Goal: Task Accomplishment & Management: Manage account settings

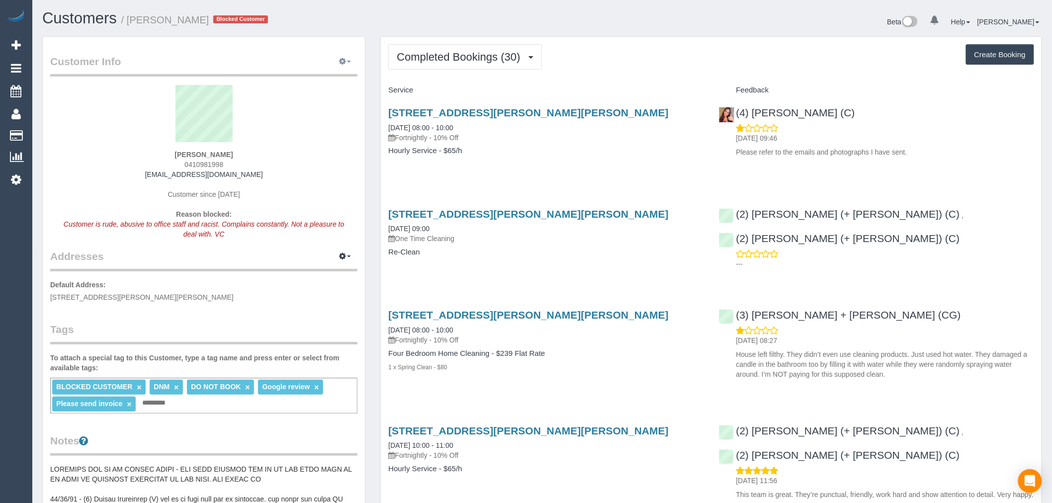
click at [345, 57] on button "button" at bounding box center [345, 61] width 25 height 15
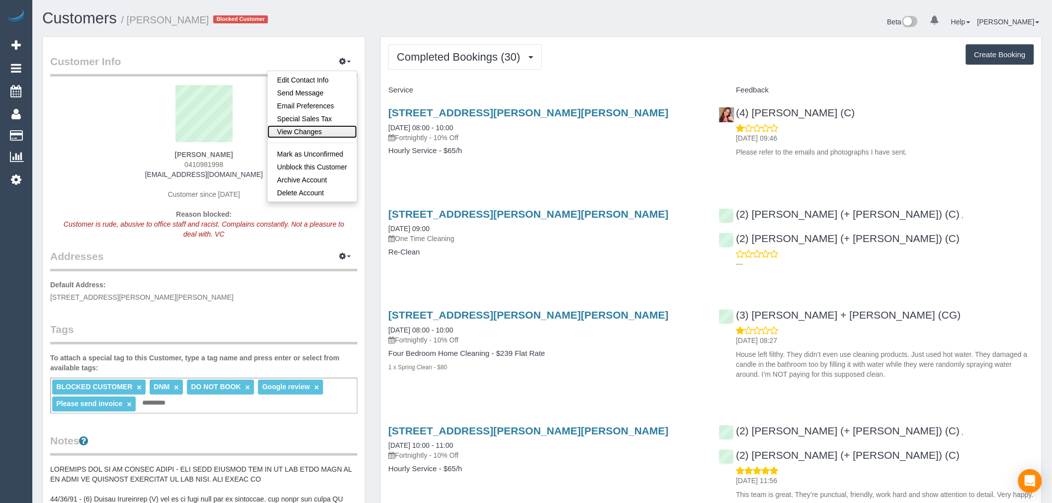
click at [317, 126] on link "View Changes" at bounding box center [312, 131] width 90 height 13
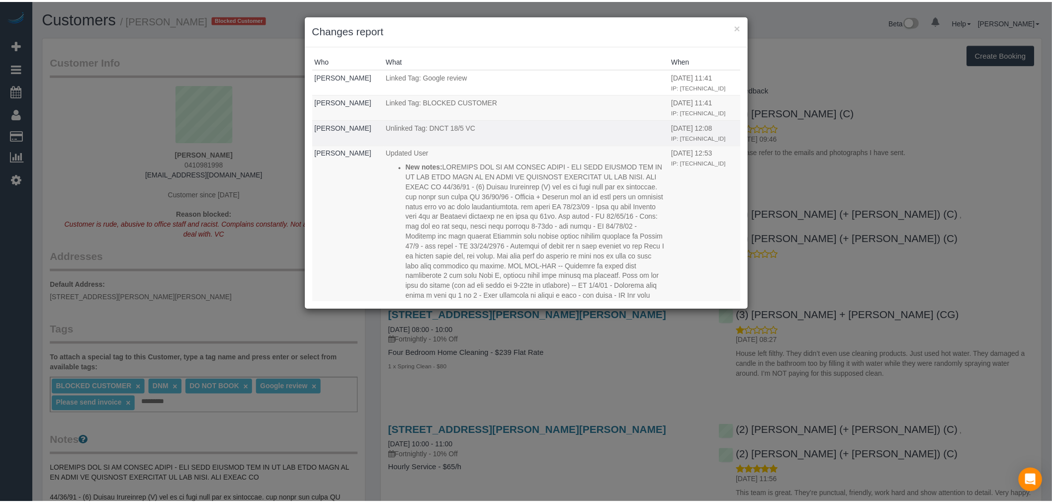
scroll to position [55, 0]
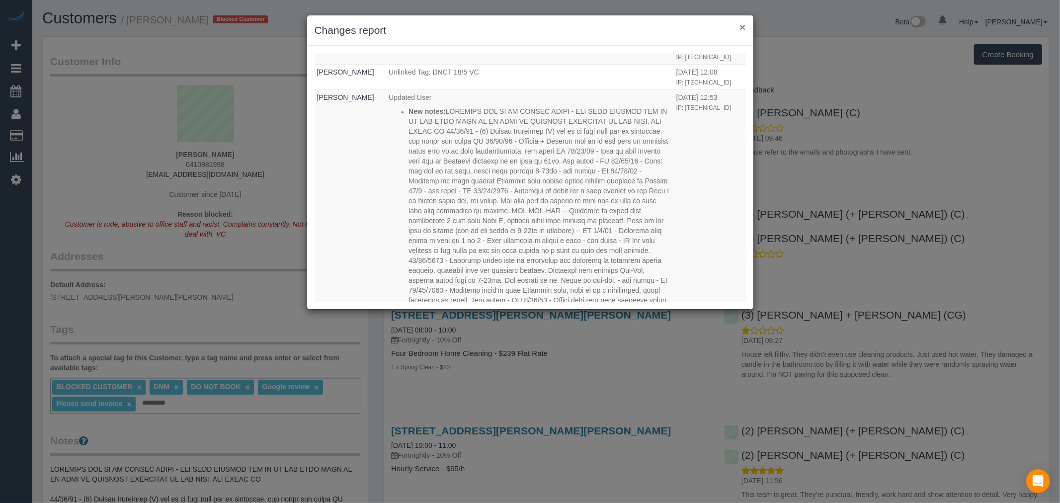
click at [741, 25] on button "×" at bounding box center [743, 27] width 6 height 10
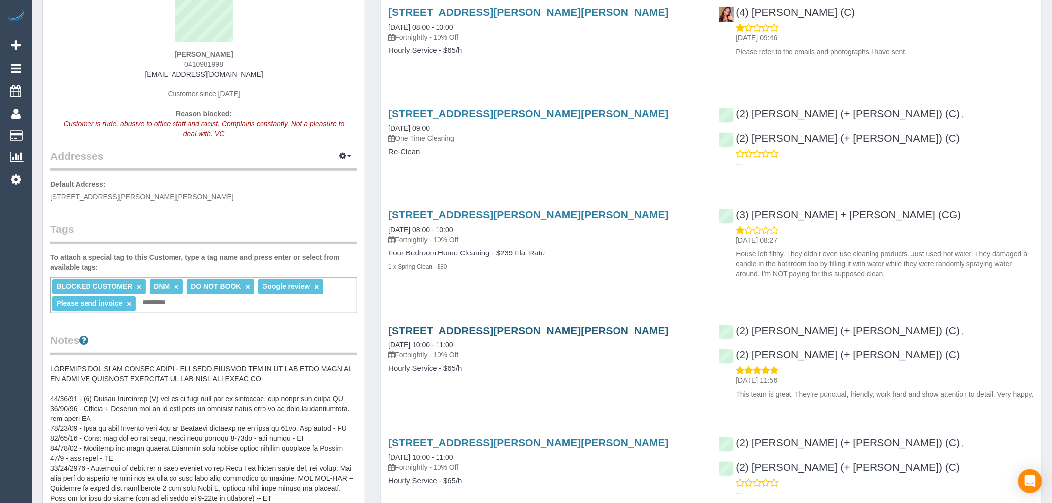
scroll to position [110, 0]
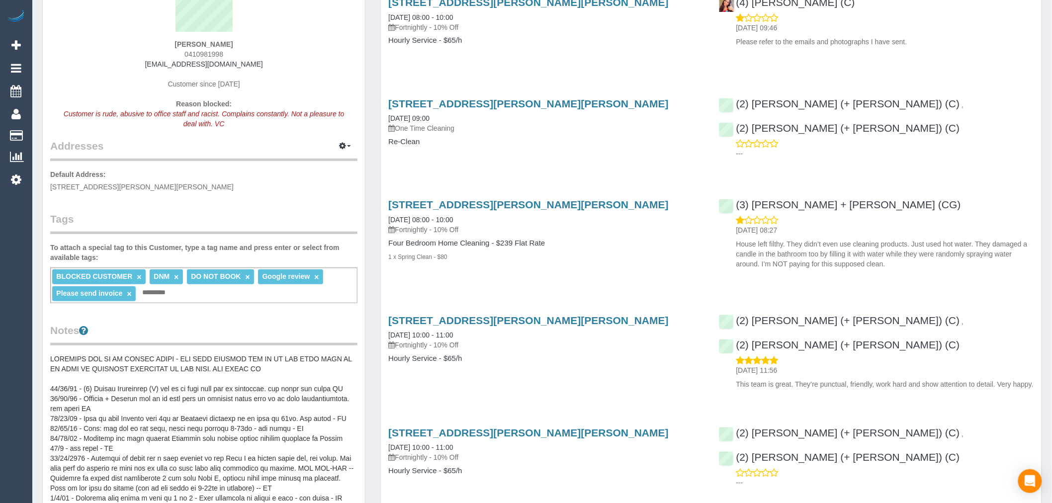
click at [271, 363] on pre at bounding box center [203, 453] width 307 height 199
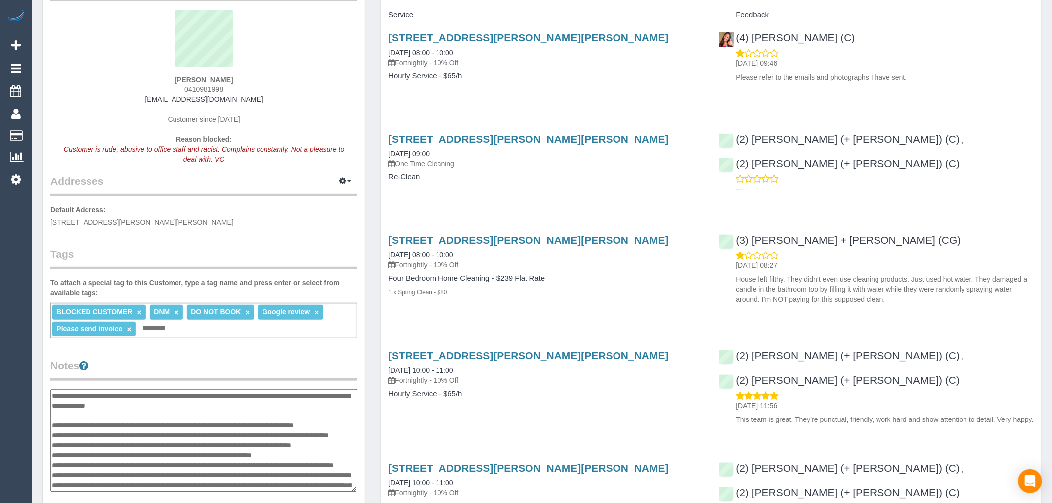
scroll to position [55, 0]
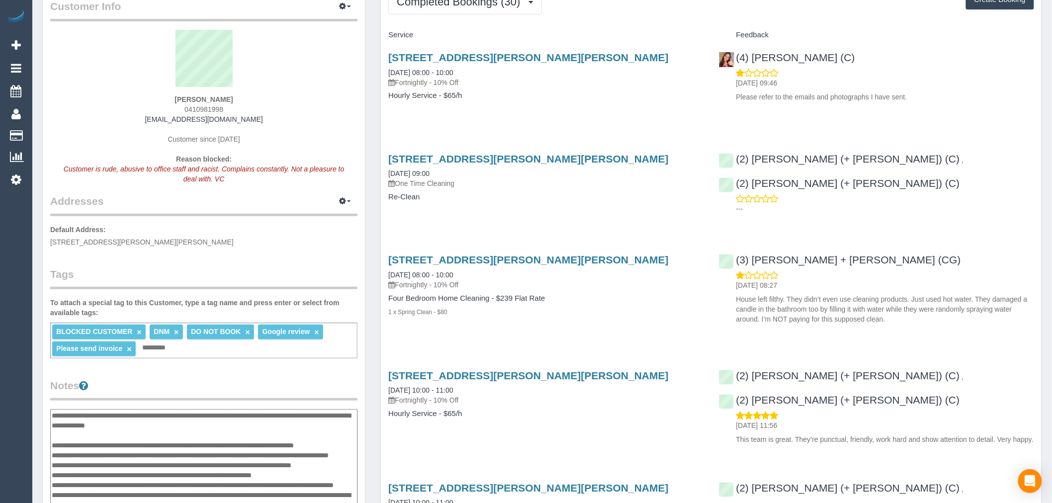
drag, startPoint x: 319, startPoint y: 420, endPoint x: 40, endPoint y: 410, distance: 278.6
click at [40, 410] on div "Customer Info Edit Contact Info Send Message Email Preferences Special Sales Ta…" at bounding box center [204, 388] width 338 height 815
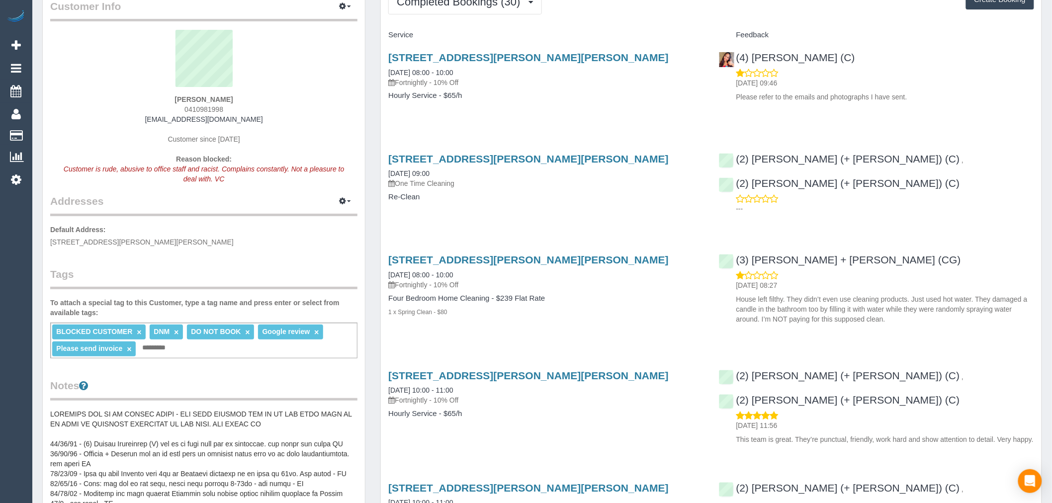
click at [264, 399] on legend "Notes" at bounding box center [203, 389] width 307 height 22
click at [273, 405] on div "Notes" at bounding box center [203, 493] width 307 height 230
click at [287, 421] on pre at bounding box center [203, 508] width 307 height 199
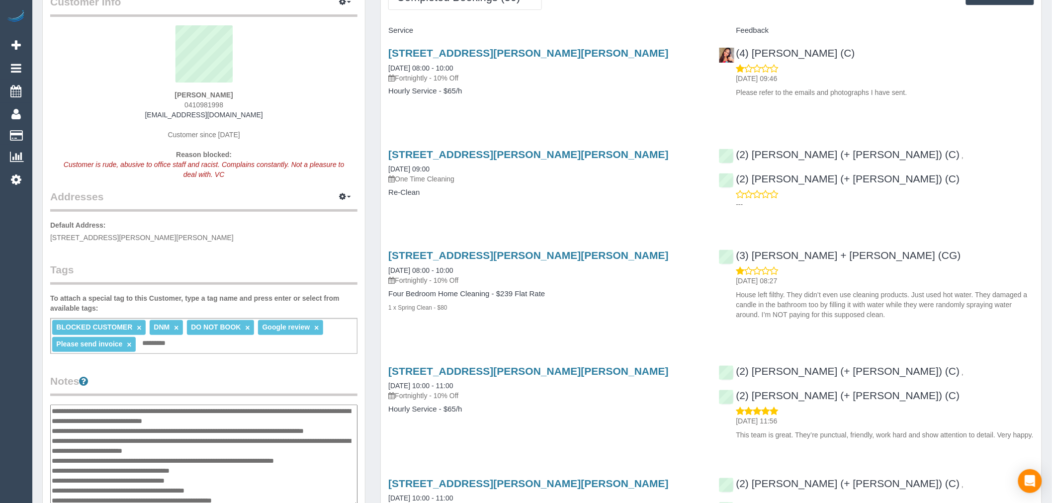
scroll to position [0, 0]
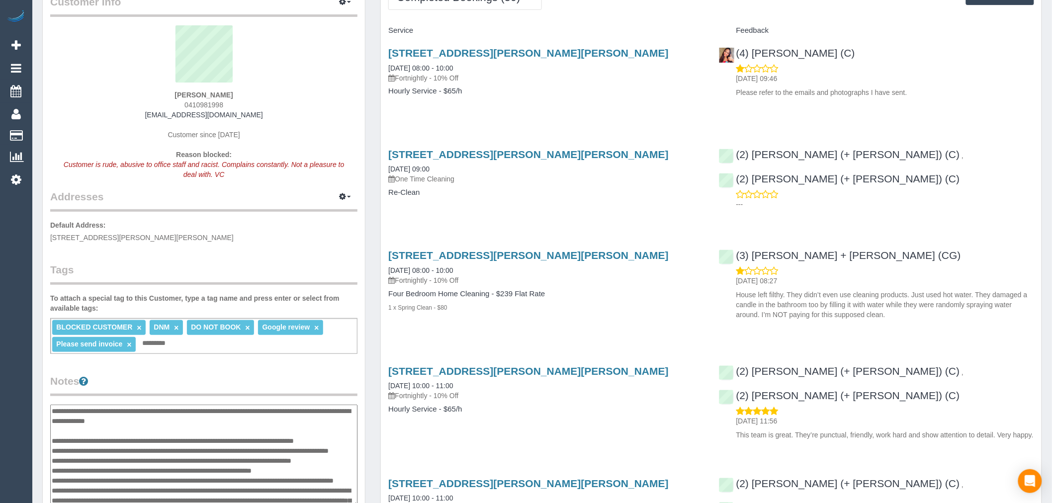
drag, startPoint x: 298, startPoint y: 420, endPoint x: 61, endPoint y: 414, distance: 237.2
click at [61, 414] on textarea at bounding box center [203, 456] width 307 height 102
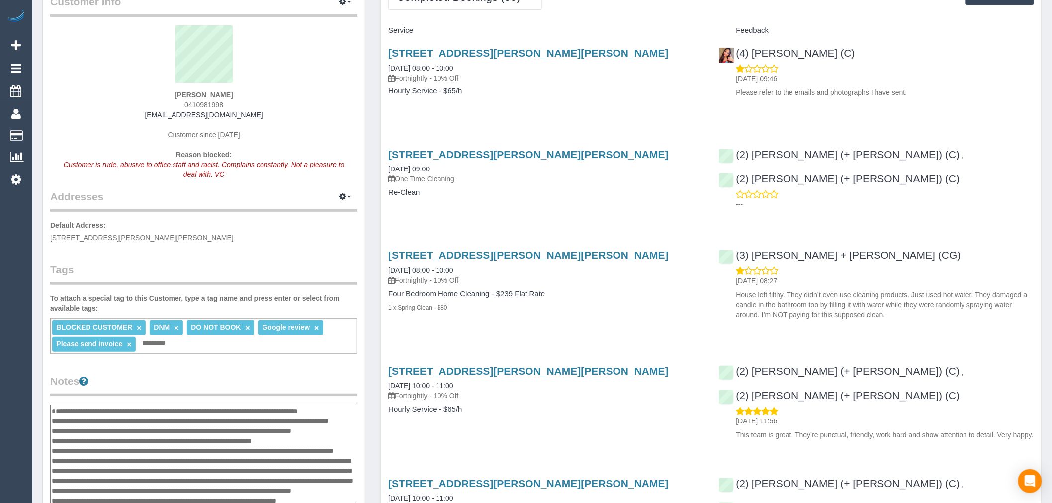
type textarea "**********"
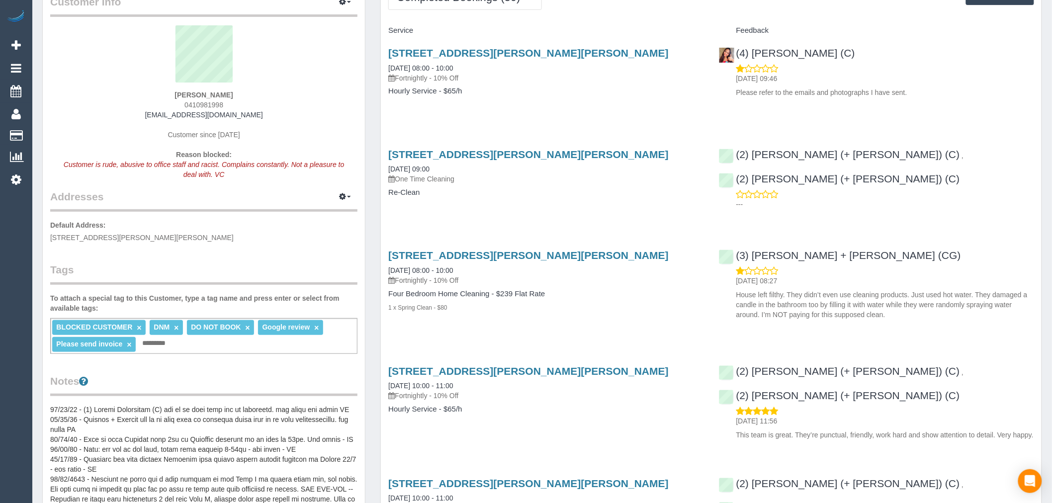
click at [249, 99] on div "Claire Phillips 0410981998 claire.phillips71@outlook.com Customer since 2019 Re…" at bounding box center [203, 107] width 307 height 164
click at [233, 107] on div "Claire Phillips 0410981998 claire.phillips71@outlook.com Customer since 2019 Re…" at bounding box center [203, 107] width 307 height 164
drag, startPoint x: 230, startPoint y: 104, endPoint x: 176, endPoint y: 108, distance: 53.8
click at [176, 108] on div "Claire Phillips 0410981998 claire.phillips71@outlook.com Customer since 2019 Re…" at bounding box center [203, 107] width 307 height 164
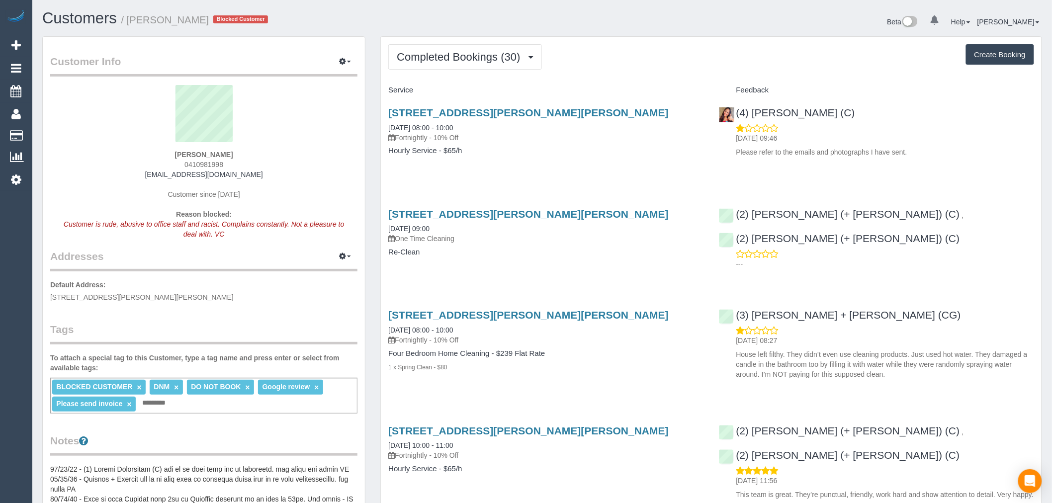
click at [259, 165] on div "Claire Phillips 0410981998 claire.phillips71@outlook.com Customer since 2019 Re…" at bounding box center [203, 167] width 307 height 164
copy link "claire.phillips71@outlook.com"
drag, startPoint x: 266, startPoint y: 173, endPoint x: 158, endPoint y: 174, distance: 108.4
click at [158, 174] on div "Claire Phillips 0410981998 claire.phillips71@outlook.com Customer since 2019 Re…" at bounding box center [203, 167] width 307 height 164
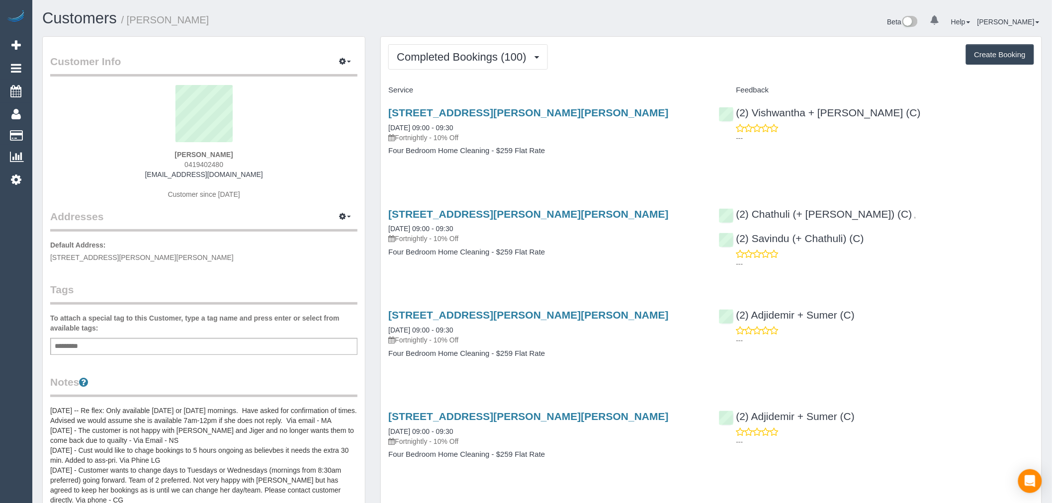
scroll to position [2682, 1052]
click at [488, 58] on span "Completed Bookings (100)" at bounding box center [464, 57] width 134 height 12
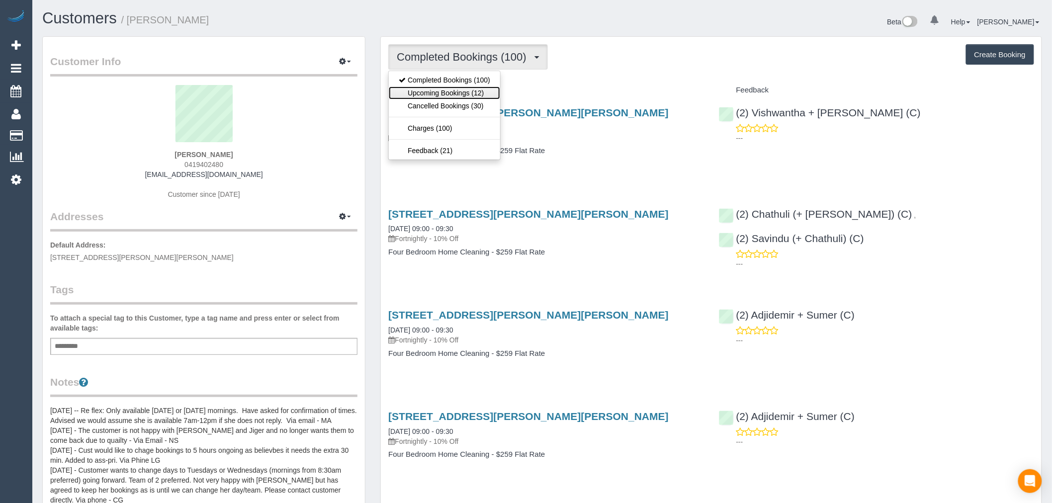
click at [479, 97] on link "Upcoming Bookings (12)" at bounding box center [444, 92] width 111 height 13
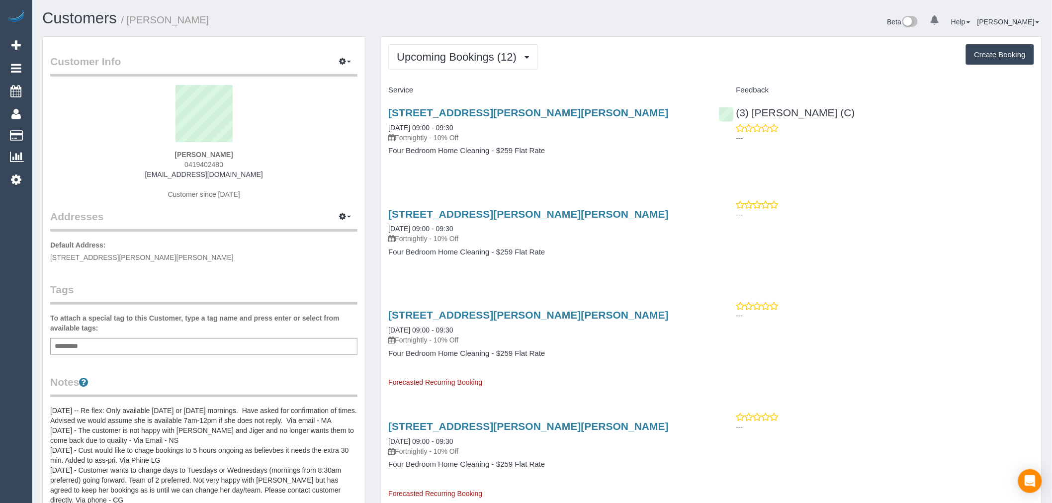
scroll to position [1465, 1052]
click at [510, 107] on link "29 Cloverdale Rd, Glen Iris, VIC 3146" at bounding box center [528, 112] width 280 height 11
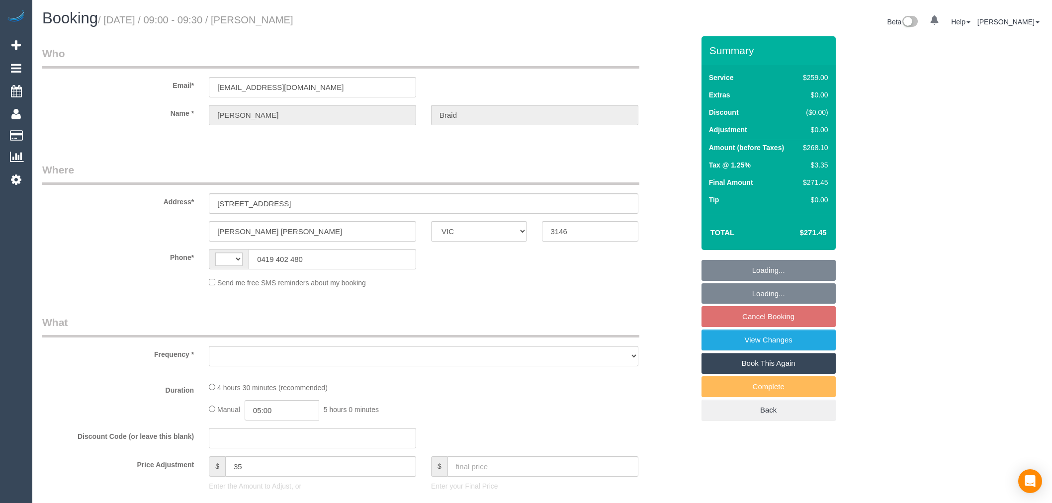
select select "VIC"
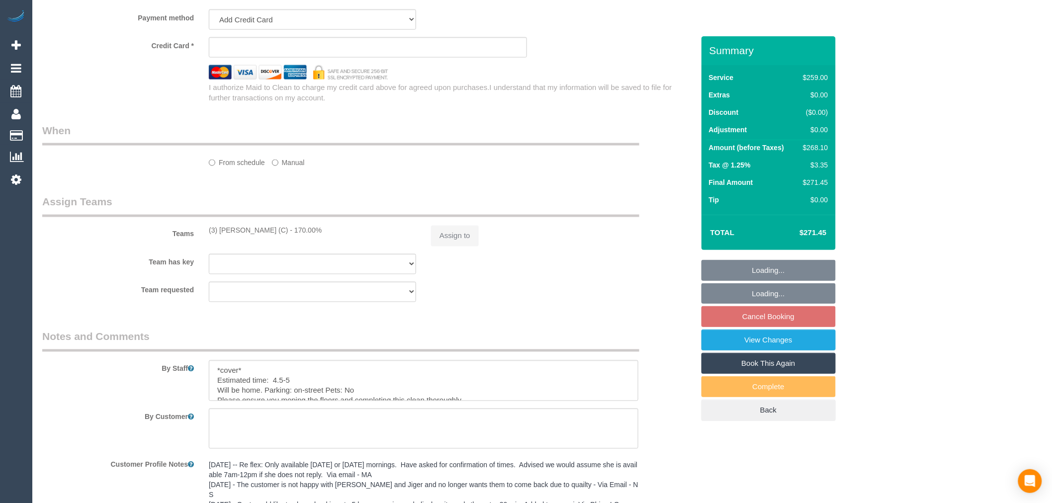
select select "object:281"
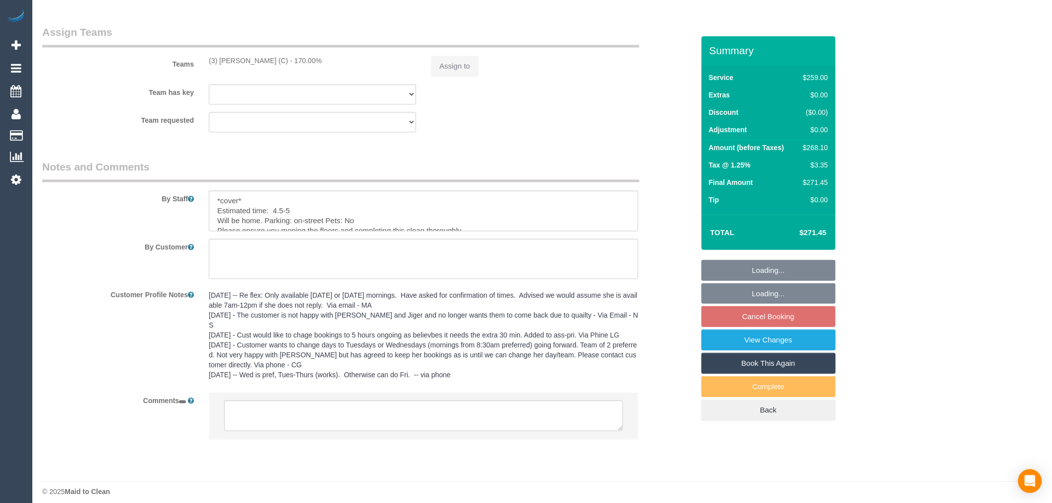
select select "string:AU"
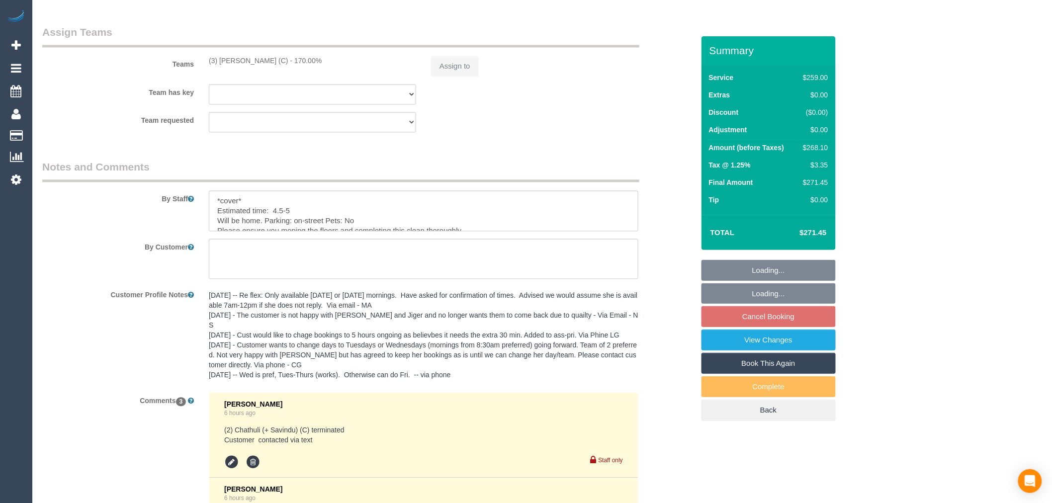
select select "object:595"
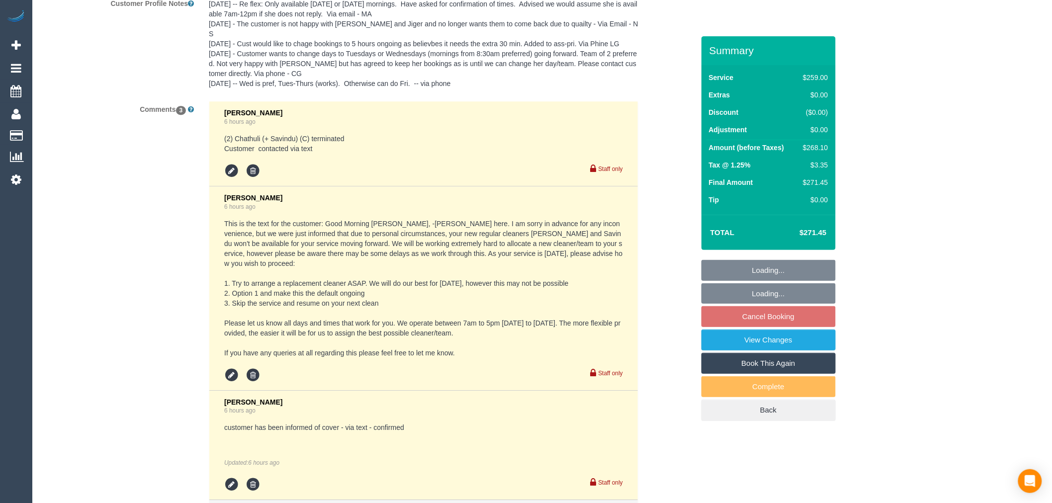
select select "string:stripe-pm_1NdPO42GScqysDRVjVskgX68"
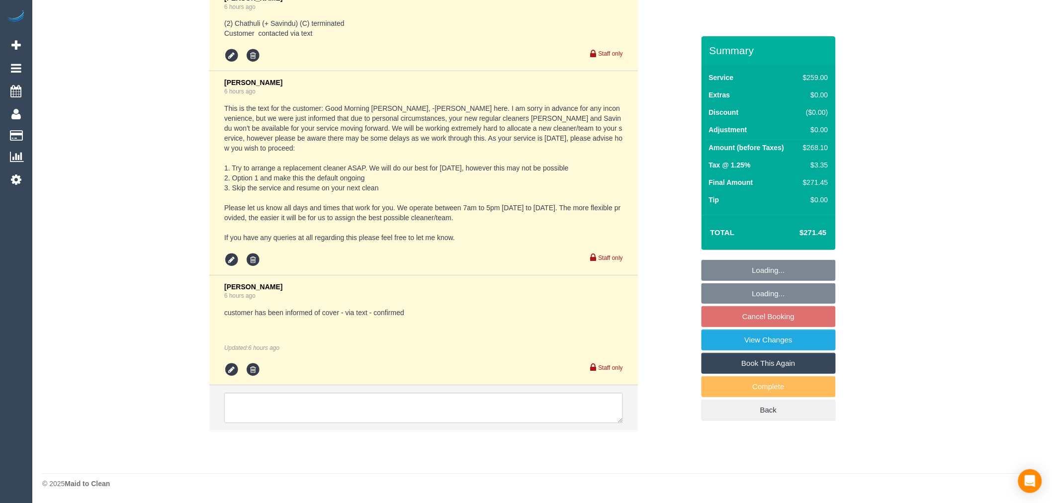
select select "number:28"
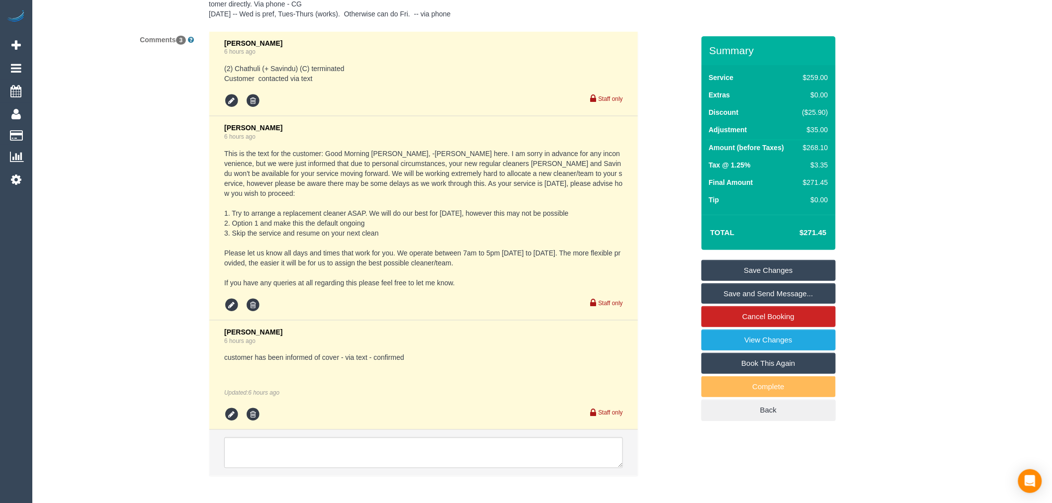
scroll to position [1912, 0]
